Goal: Information Seeking & Learning: Learn about a topic

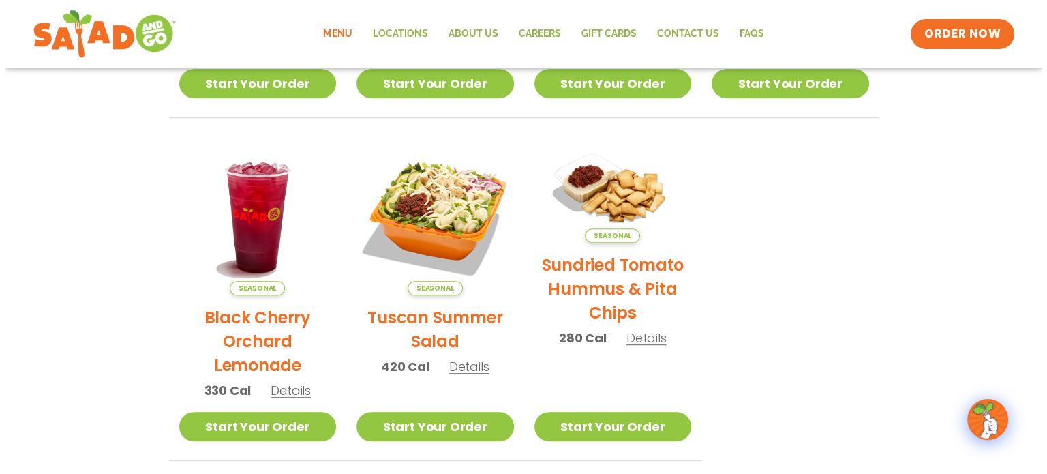
scroll to position [604, 0]
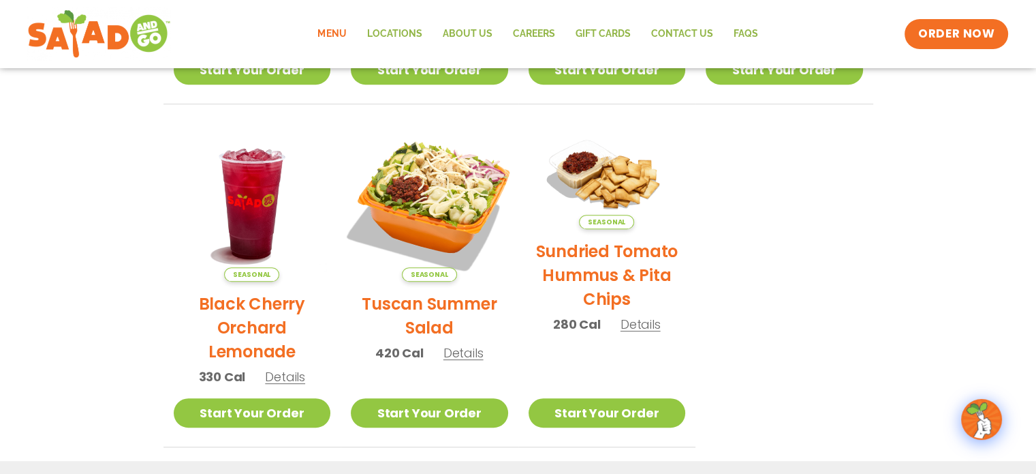
click at [452, 166] on img at bounding box center [429, 202] width 185 height 185
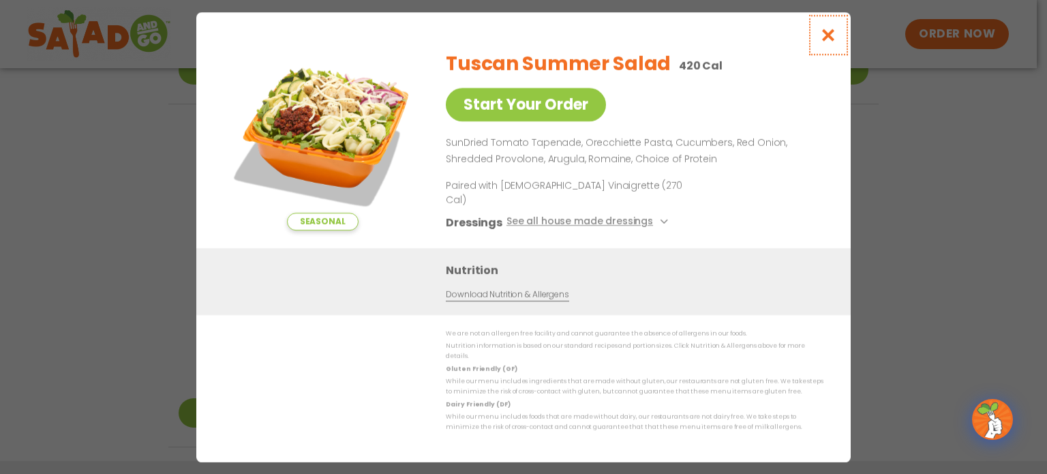
click at [835, 28] on icon "Close modal" at bounding box center [828, 35] width 17 height 14
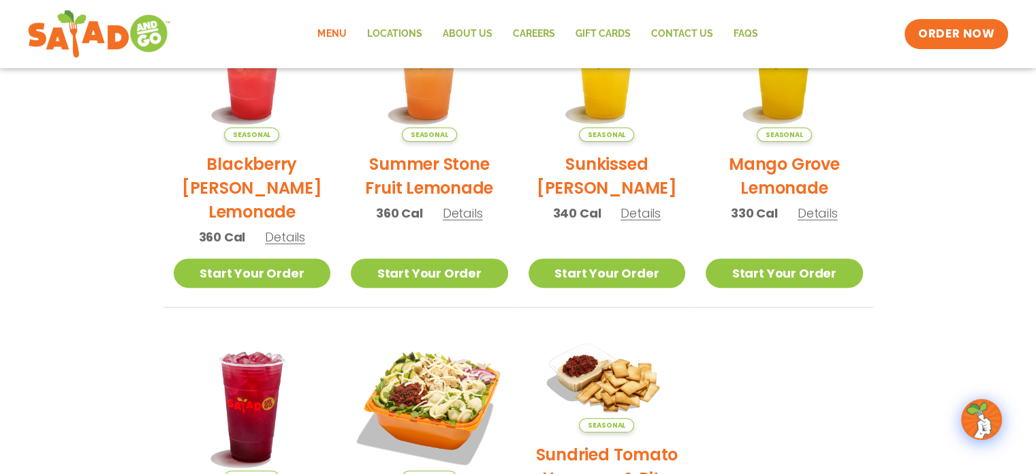
scroll to position [371, 0]
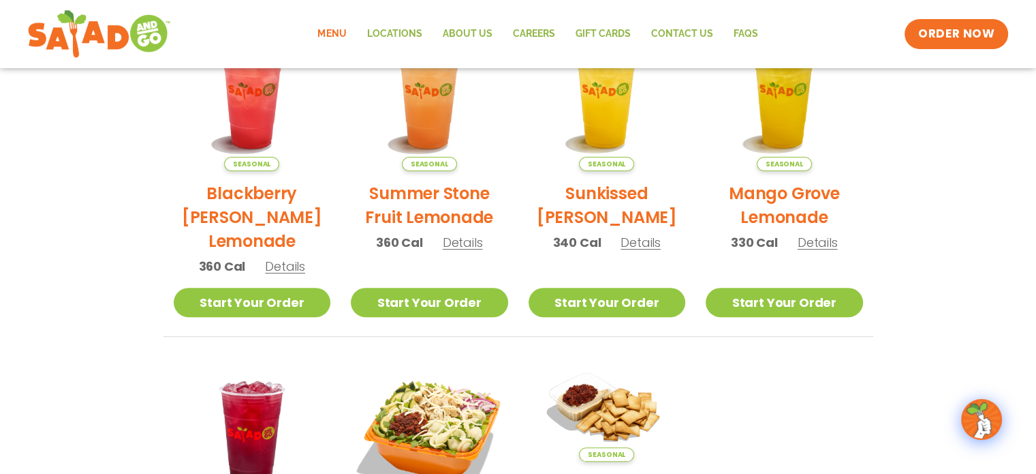
click at [338, 29] on link "Menu" at bounding box center [331, 33] width 49 height 31
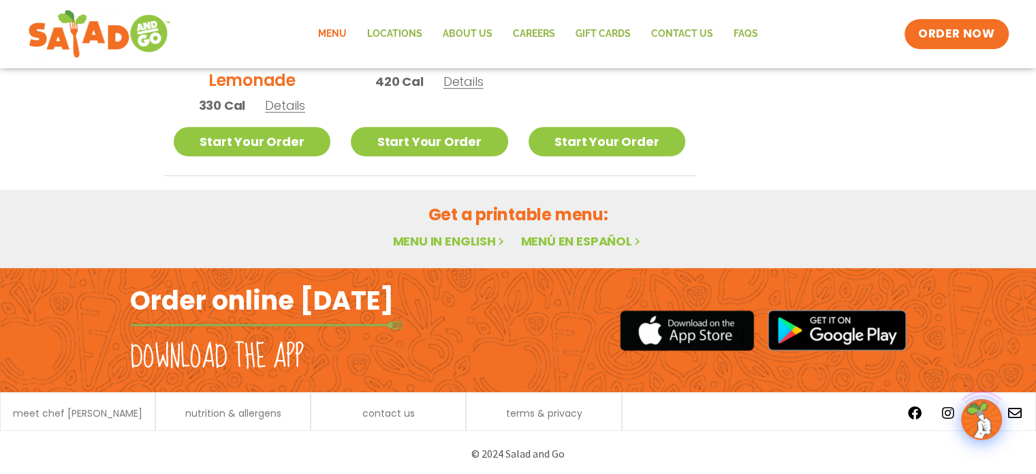
scroll to position [876, 0]
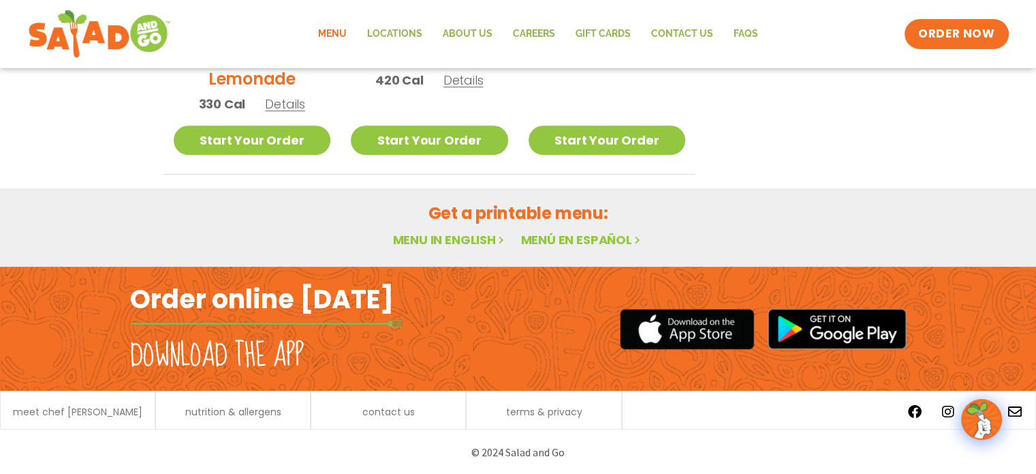
click at [459, 239] on link "Menu in English" at bounding box center [450, 239] width 114 height 17
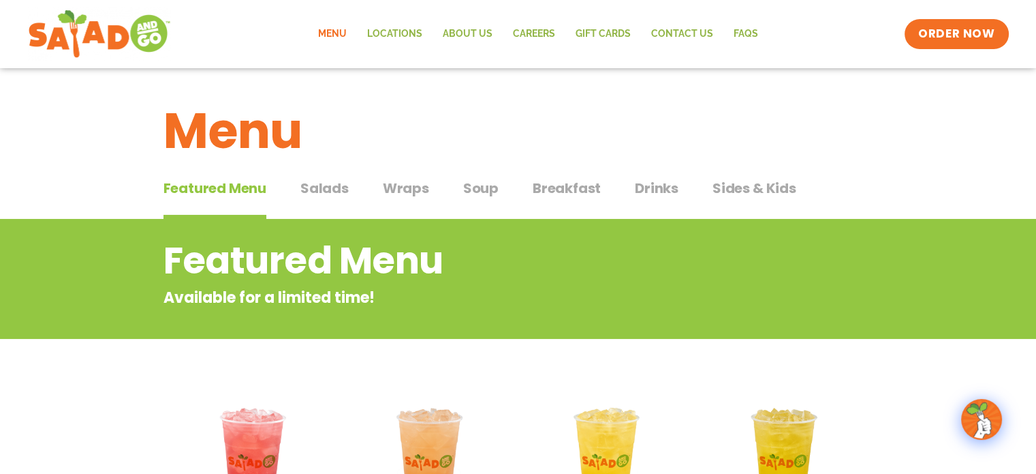
click at [336, 190] on span "Salads" at bounding box center [325, 188] width 48 height 20
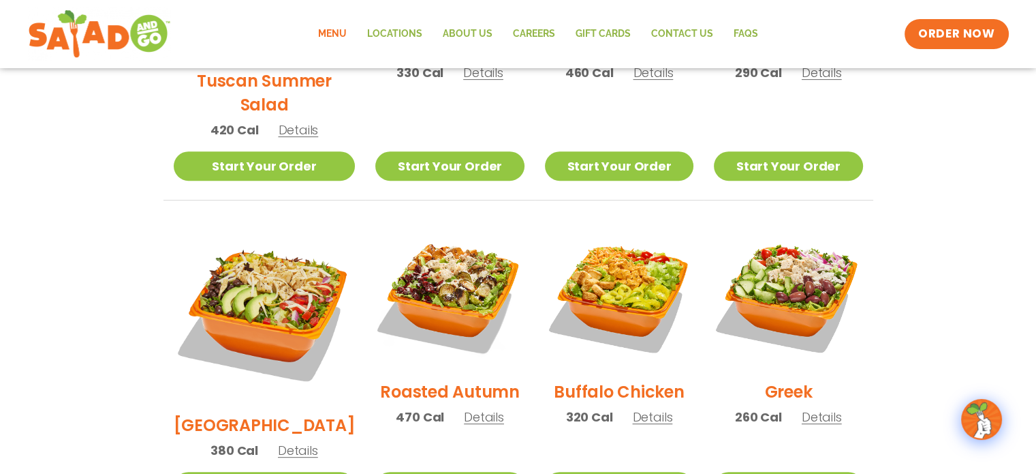
scroll to position [613, 0]
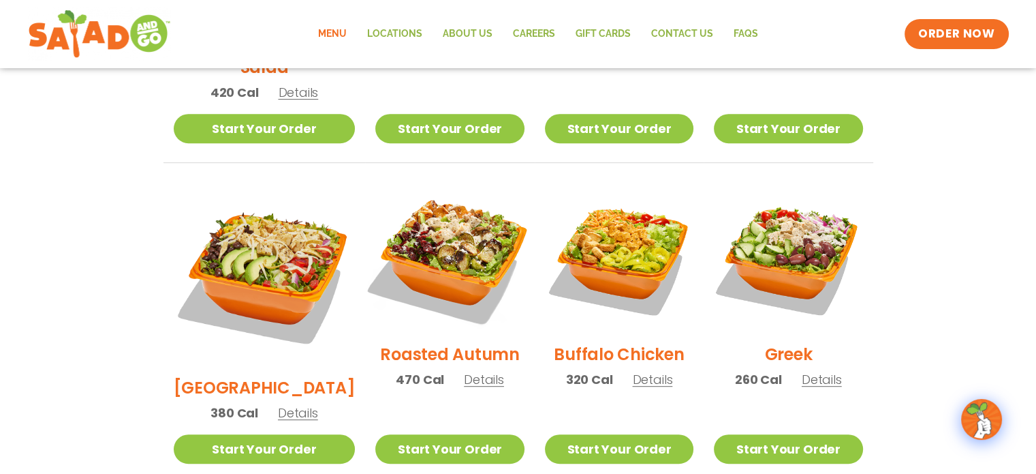
click at [399, 228] on img at bounding box center [450, 257] width 174 height 174
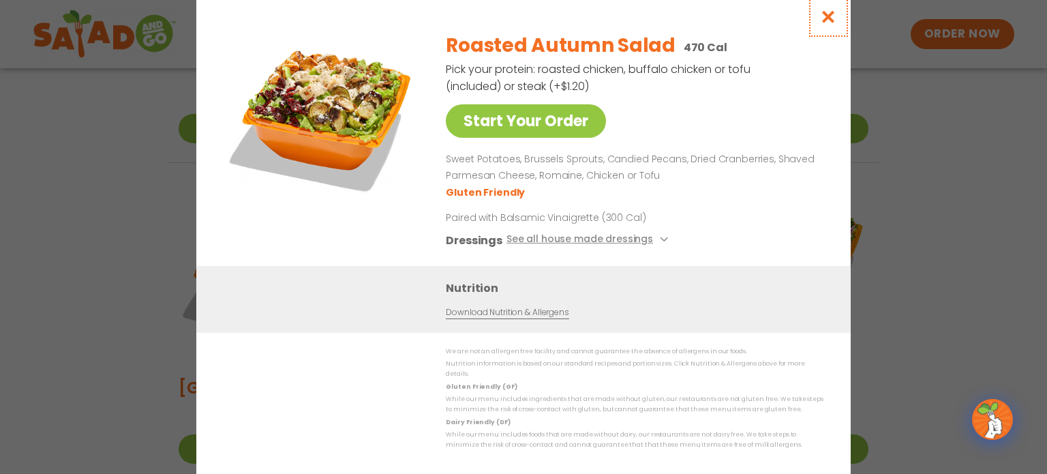
click at [827, 10] on icon "Close modal" at bounding box center [828, 17] width 17 height 14
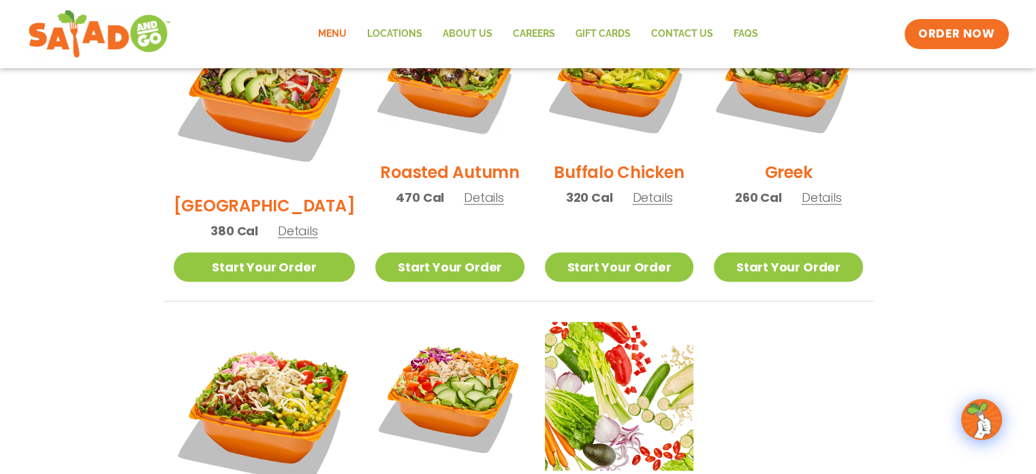
scroll to position [818, 0]
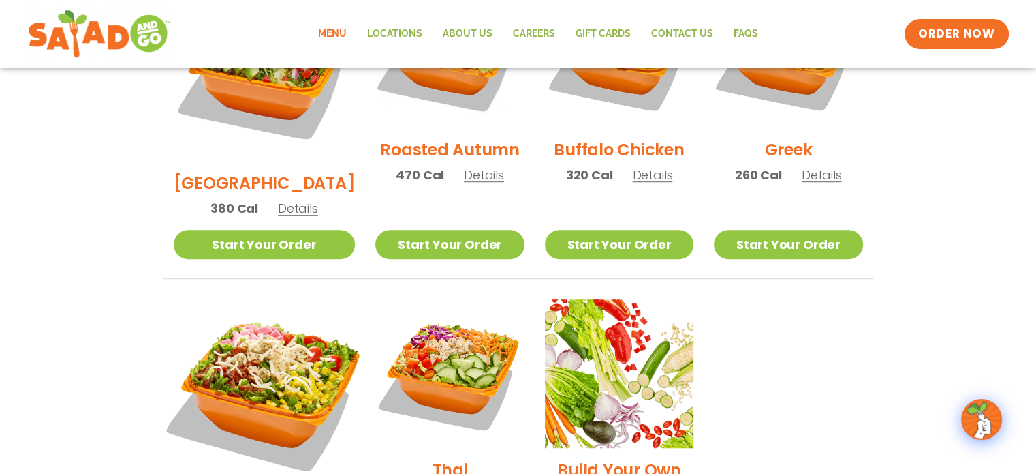
click at [283, 312] on img at bounding box center [263, 389] width 213 height 213
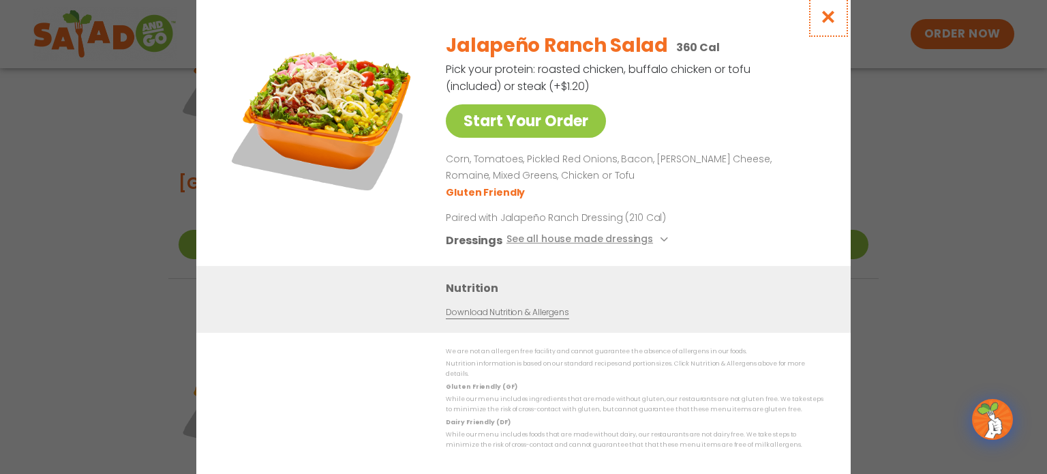
click at [832, 10] on icon "Close modal" at bounding box center [828, 17] width 17 height 14
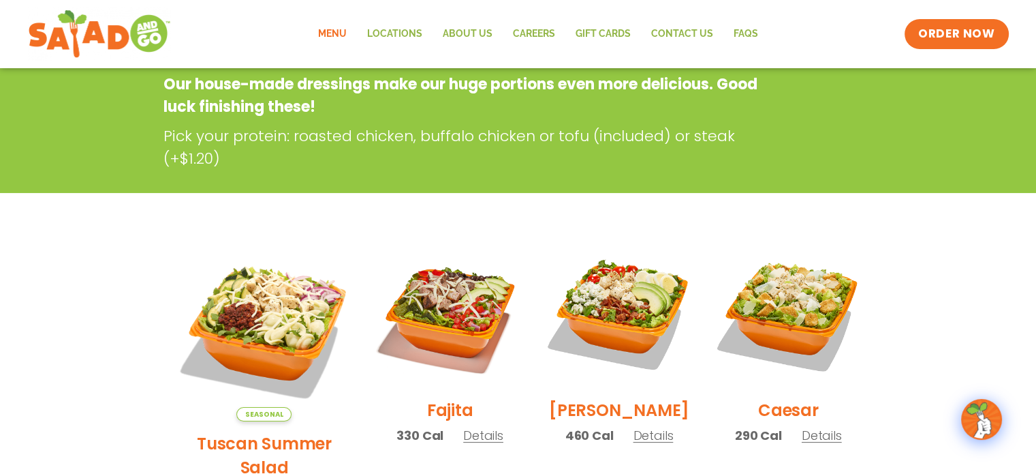
scroll to position [0, 0]
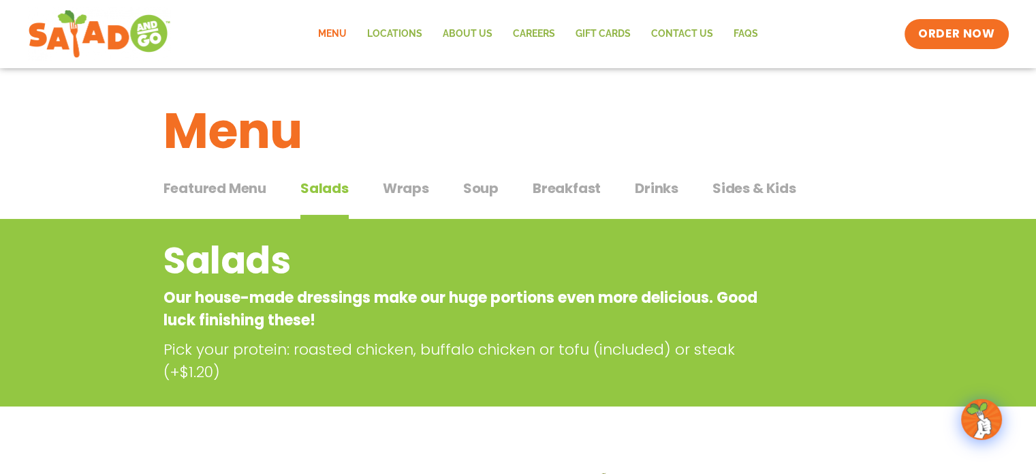
click at [499, 191] on div "Featured Menu Featured Menu Salads Salads Wraps Wraps Soup Soup Breakfast Break…" at bounding box center [519, 196] width 710 height 46
click at [483, 183] on span "Soup" at bounding box center [480, 188] width 35 height 20
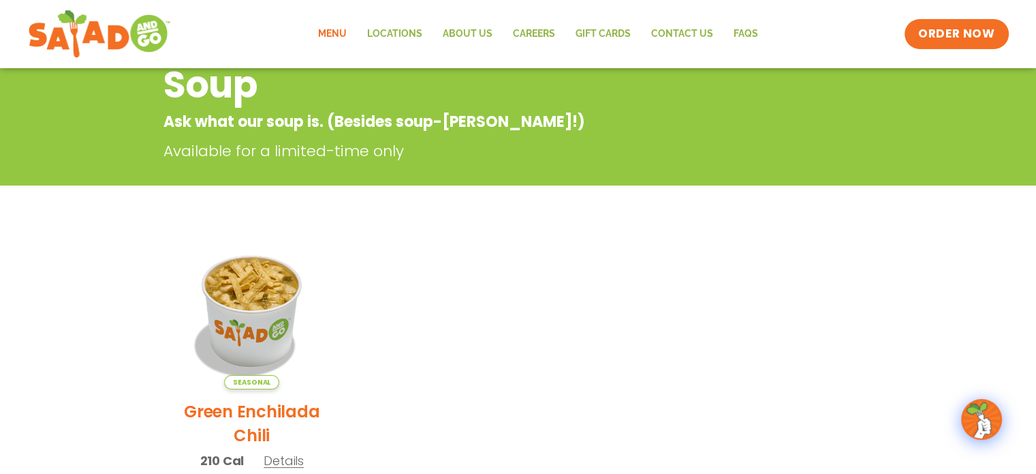
scroll to position [68, 0]
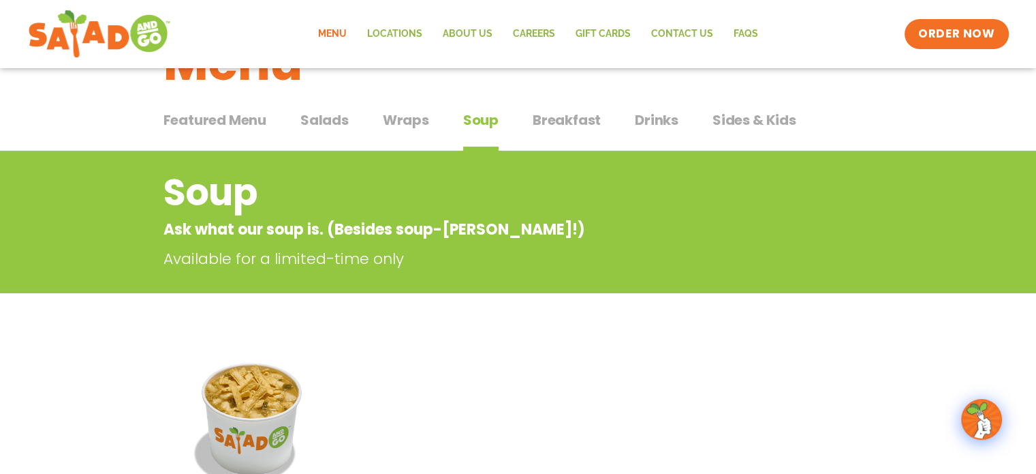
click at [581, 111] on span "Breakfast" at bounding box center [567, 120] width 68 height 20
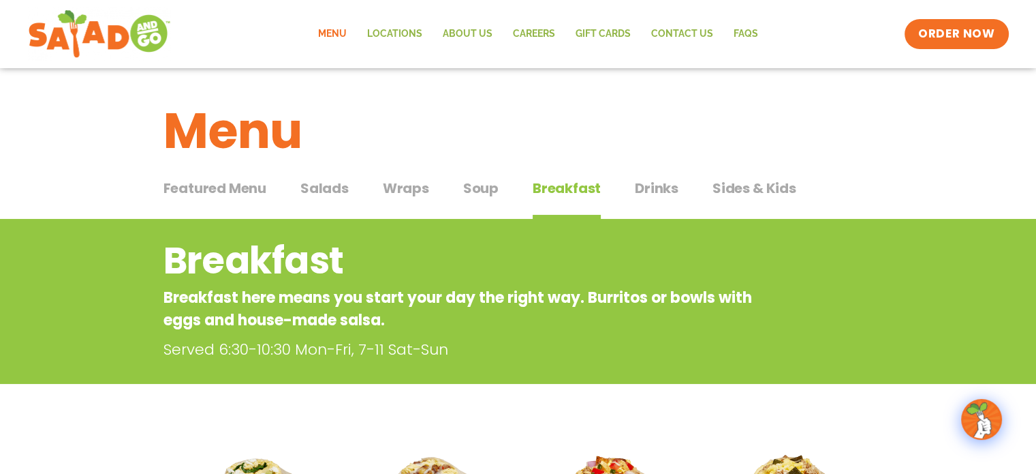
click at [662, 187] on span "Drinks" at bounding box center [657, 188] width 44 height 20
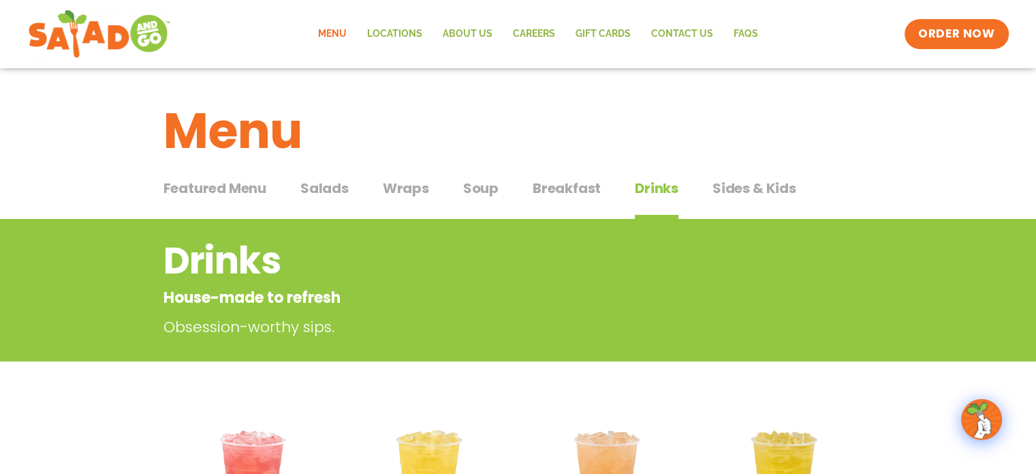
scroll to position [273, 0]
